Goal: Check status

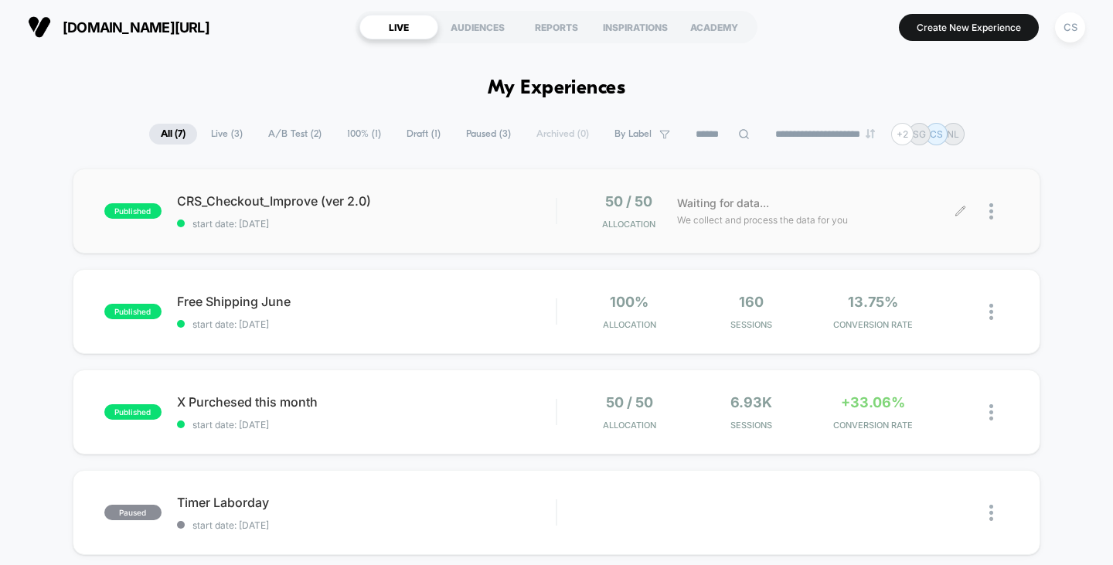
click at [735, 211] on span "Waiting for data..." at bounding box center [723, 203] width 92 height 17
